Goal: Task Accomplishment & Management: Complete application form

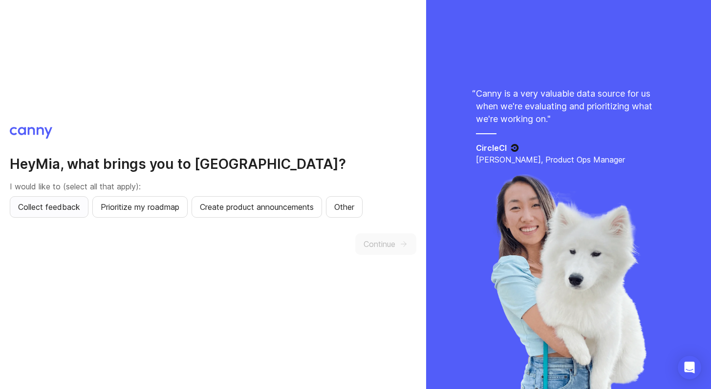
click at [67, 204] on span "Collect feedback" at bounding box center [49, 207] width 62 height 12
click at [403, 251] on button "Continue" at bounding box center [385, 244] width 61 height 21
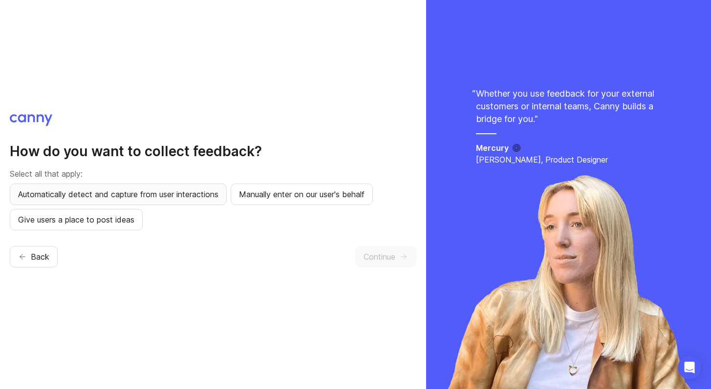
click at [173, 196] on span "Automatically detect and capture from user interactions" at bounding box center [118, 195] width 200 height 12
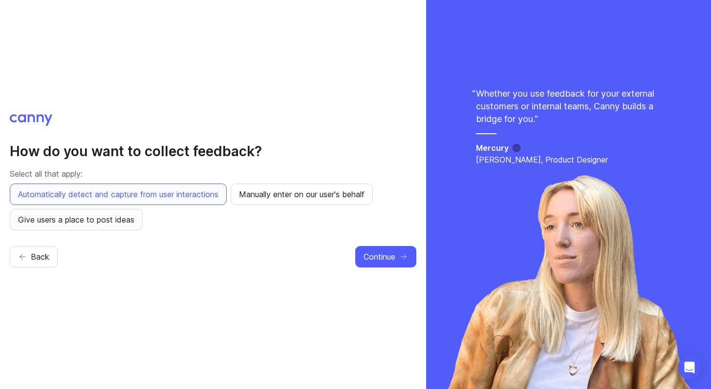
click at [125, 218] on span "Give users a place to post ideas" at bounding box center [76, 220] width 116 height 12
click at [392, 259] on span "Continue" at bounding box center [379, 257] width 32 height 12
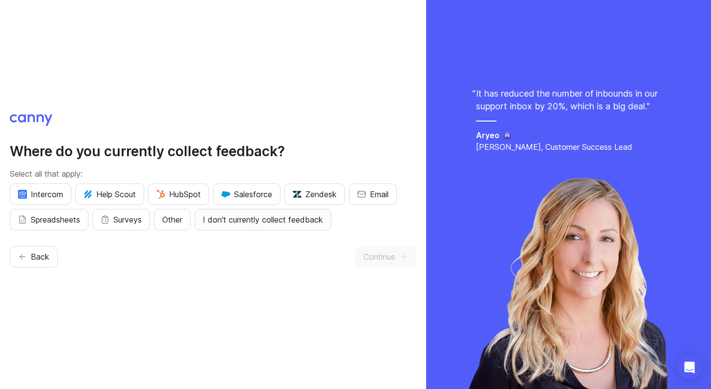
click at [243, 220] on span "I don't currently collect feedback" at bounding box center [263, 220] width 120 height 12
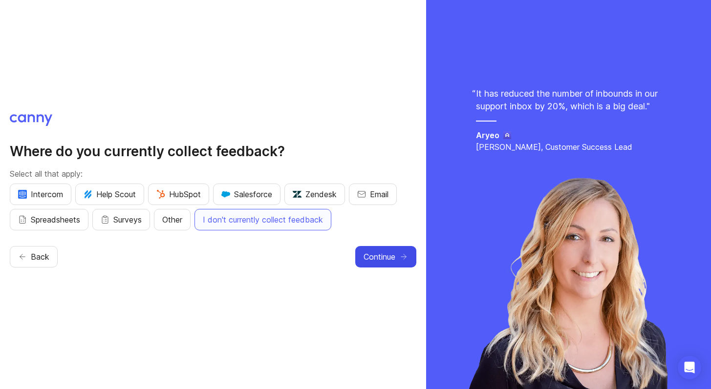
click at [393, 256] on span "Continue" at bounding box center [379, 257] width 32 height 12
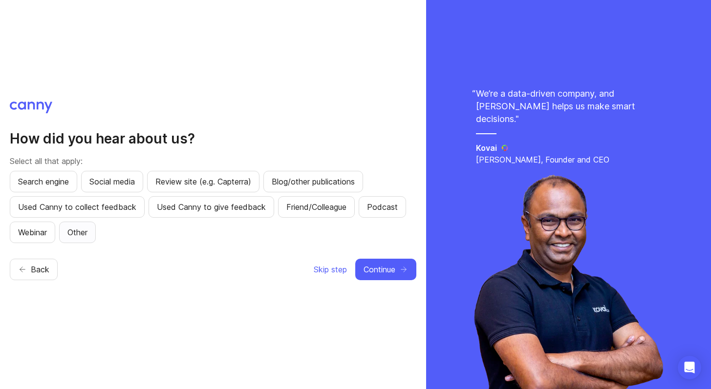
click at [86, 239] on button "Other" at bounding box center [77, 232] width 37 height 21
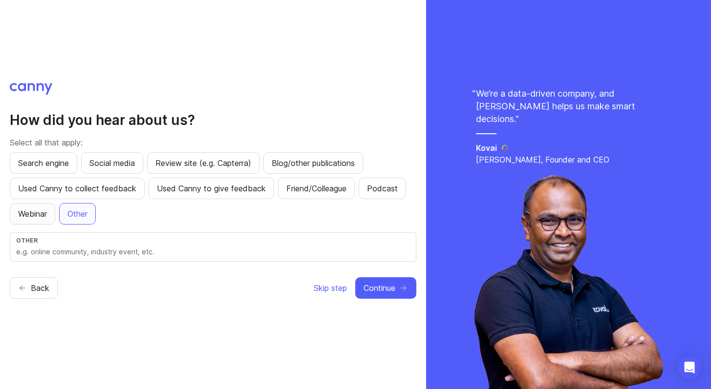
click at [45, 216] on span "Webinar" at bounding box center [32, 214] width 29 height 12
click at [377, 287] on span "Continue" at bounding box center [379, 288] width 32 height 12
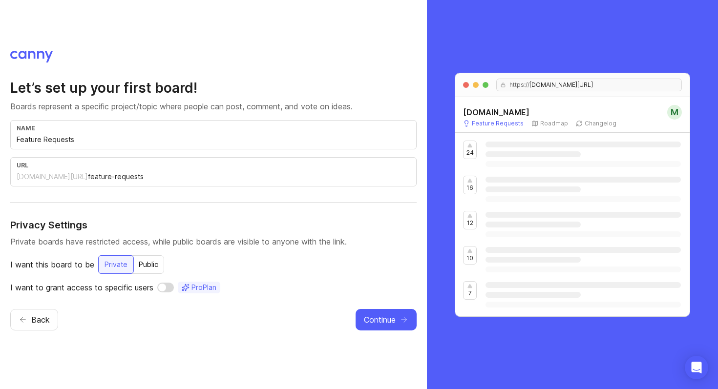
click at [143, 264] on div "Public" at bounding box center [148, 265] width 31 height 18
click at [169, 291] on input "checkbox" at bounding box center [169, 288] width 17 height 10
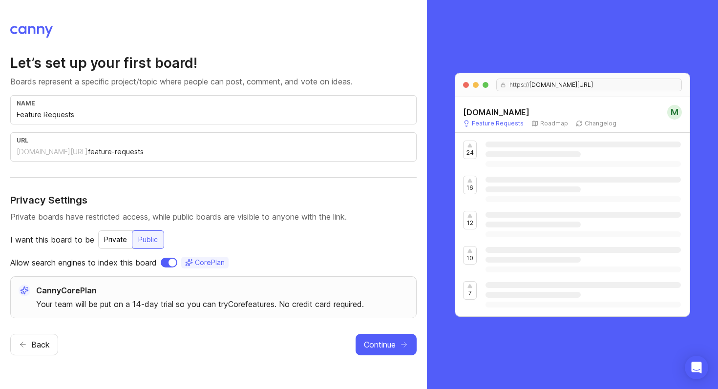
click at [201, 262] on span "Core Plan" at bounding box center [210, 263] width 30 height 10
drag, startPoint x: 107, startPoint y: 266, endPoint x: 163, endPoint y: 263, distance: 55.8
click at [163, 263] on div "Allow search engines to index this board Core Plan" at bounding box center [213, 263] width 406 height 12
click at [163, 263] on input "checkbox" at bounding box center [169, 263] width 17 height 10
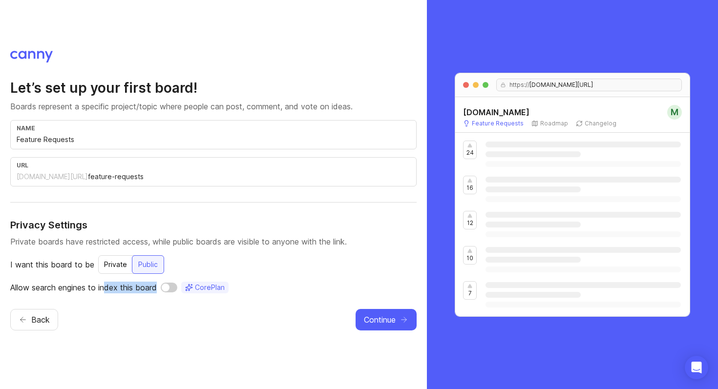
click at [174, 291] on input "checkbox" at bounding box center [169, 288] width 17 height 10
checkbox input "true"
